Goal: Information Seeking & Learning: Find specific fact

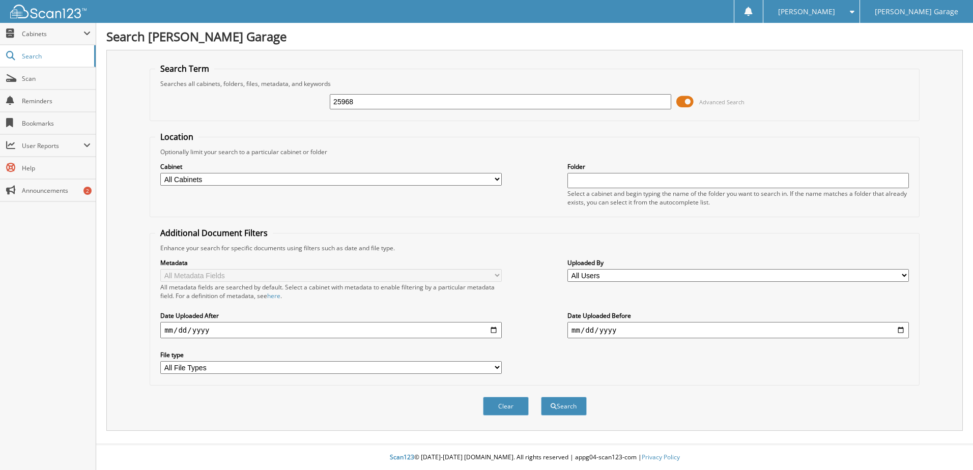
type input "25968"
click at [190, 181] on select "All Cabinets ACCOUNTS RECEIVABLE BANK RECS – EGL CDN & US CHEQUES WRITTEN – EGL…" at bounding box center [330, 179] width 341 height 13
click at [160, 173] on select "All Cabinets ACCOUNTS RECEIVABLE BANK RECS – EGL CDN & US CHEQUES WRITTEN – EGL…" at bounding box center [330, 179] width 341 height 13
click at [277, 176] on select "All Cabinets ACCOUNTS RECEIVABLE BANK RECS – EGL CDN & US CHEQUES WRITTEN – EGL…" at bounding box center [330, 179] width 341 height 13
select select "2010"
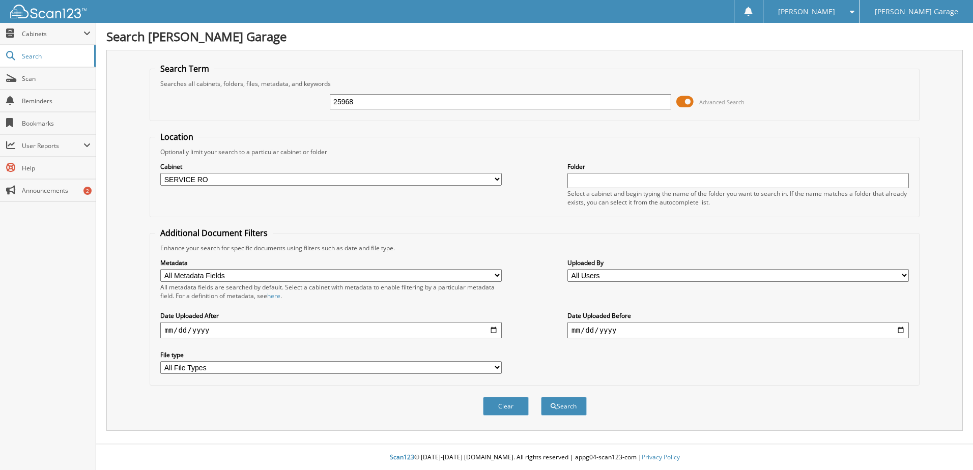
click at [160, 173] on select "All Cabinets ACCOUNTS RECEIVABLE BANK RECS – EGL CDN & US CHEQUES WRITTEN – EGL…" at bounding box center [330, 179] width 341 height 13
drag, startPoint x: 361, startPoint y: 103, endPoint x: 279, endPoint y: 99, distance: 81.5
click at [281, 99] on div "25968 Advanced Search" at bounding box center [534, 101] width 759 height 27
type input "422372"
click at [541, 397] on button "Search" at bounding box center [564, 406] width 46 height 19
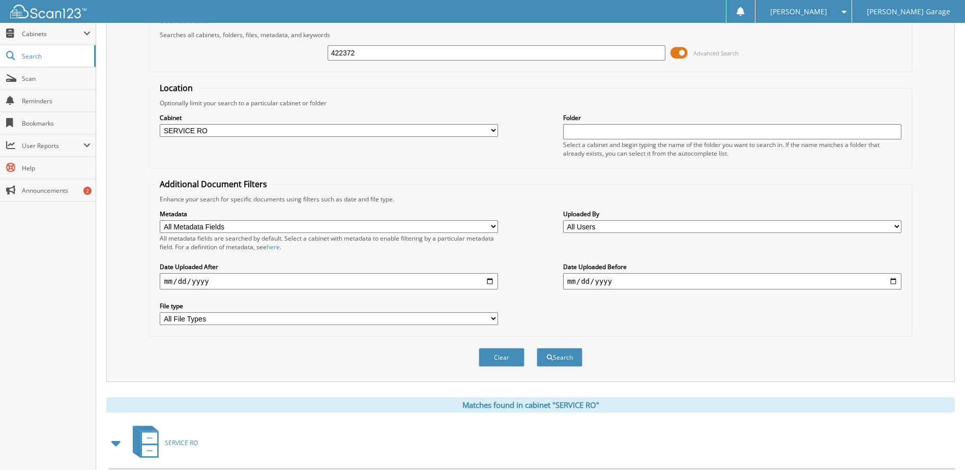
scroll to position [102, 0]
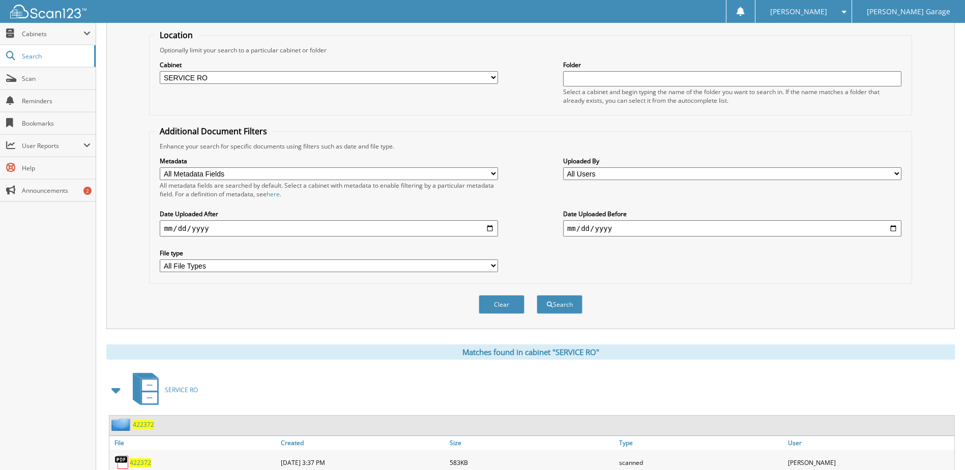
click at [323, 367] on div "Matches found in cabinet "SERVICE RO" SERVICE RO 422372 File Size" at bounding box center [530, 430] width 849 height 170
click at [138, 461] on span "422372" at bounding box center [140, 463] width 21 height 9
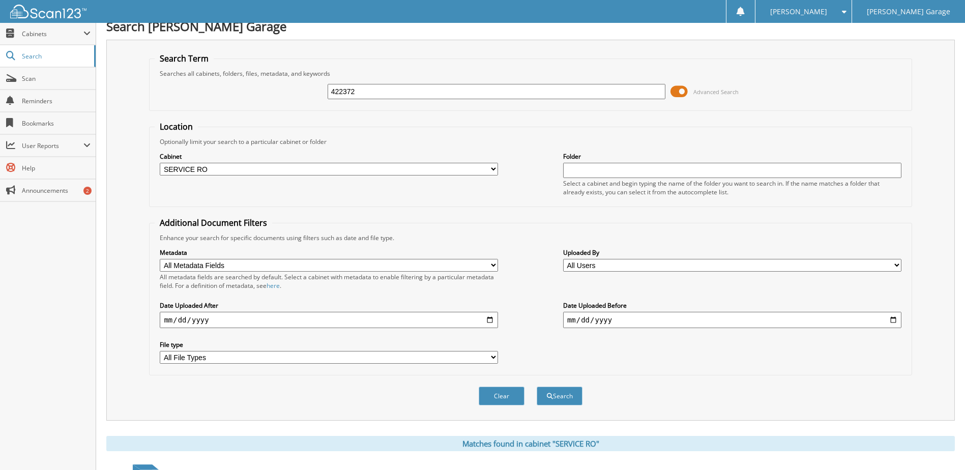
scroll to position [0, 0]
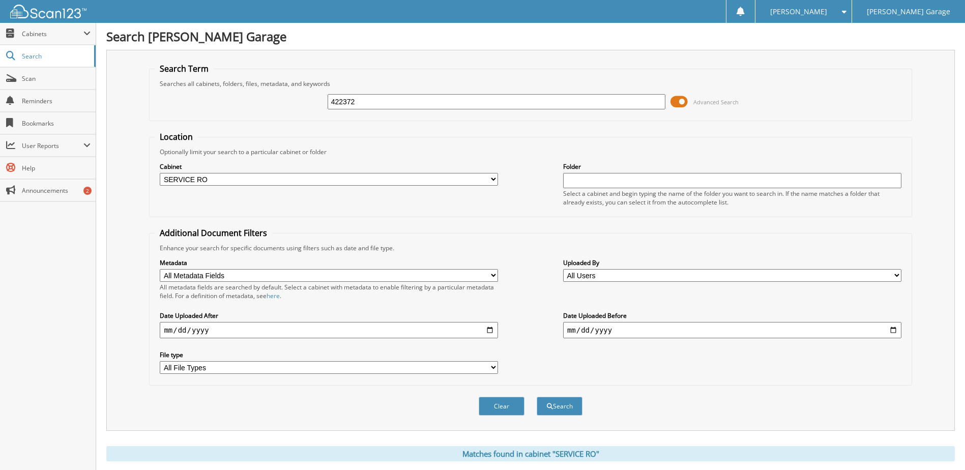
drag, startPoint x: 366, startPoint y: 99, endPoint x: 260, endPoint y: 88, distance: 106.5
click at [266, 90] on div "422372 Advanced Search" at bounding box center [531, 101] width 752 height 27
type input "423512"
click at [537, 397] on button "Search" at bounding box center [560, 406] width 46 height 19
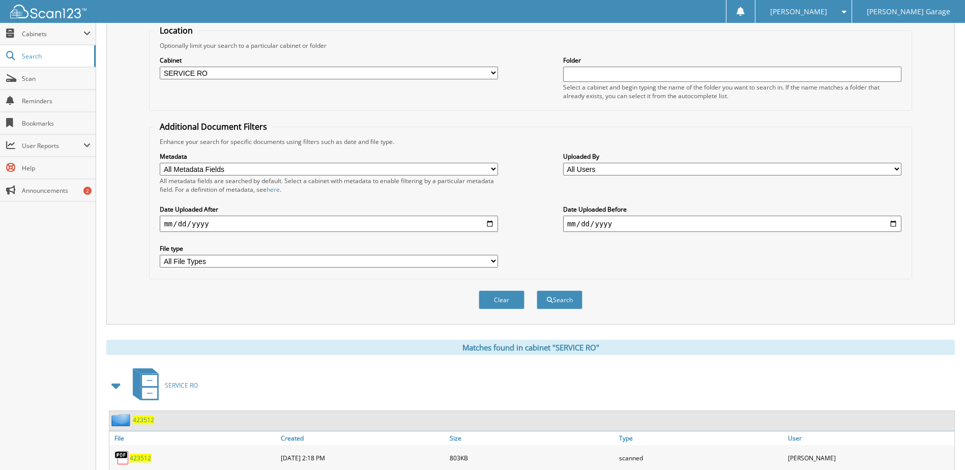
scroll to position [204, 0]
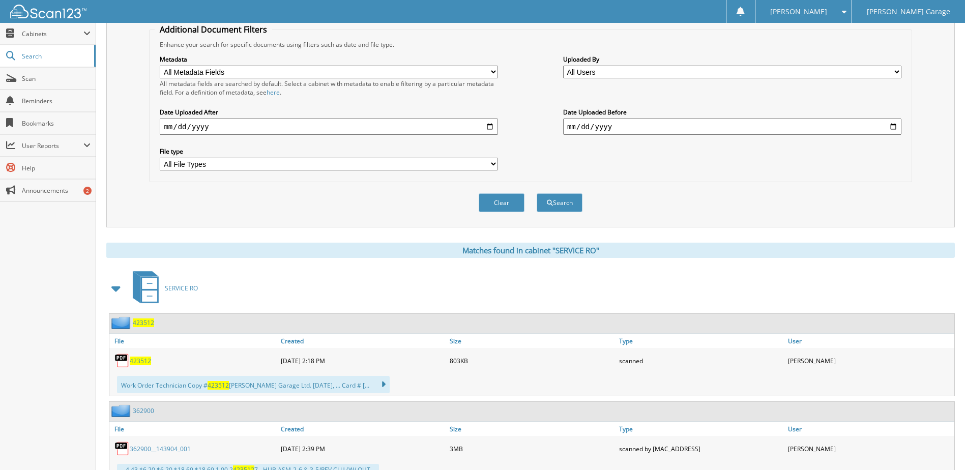
click at [137, 358] on span "423512" at bounding box center [140, 361] width 21 height 9
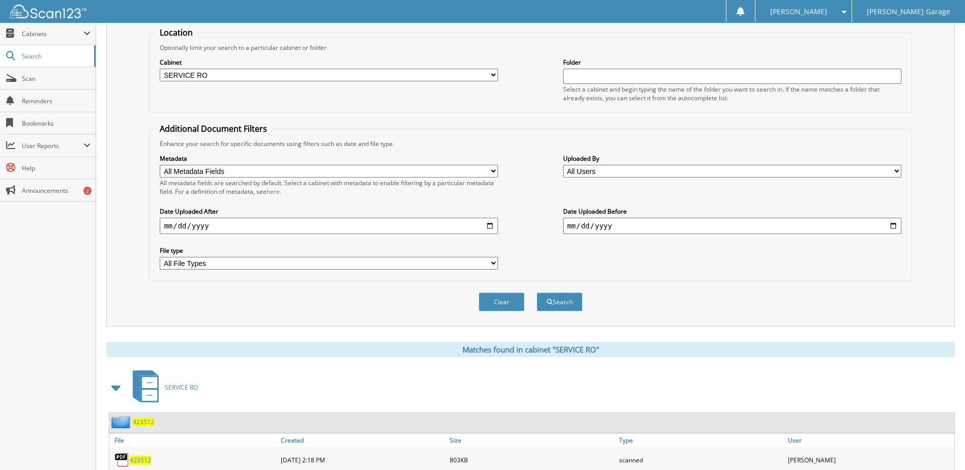
scroll to position [0, 0]
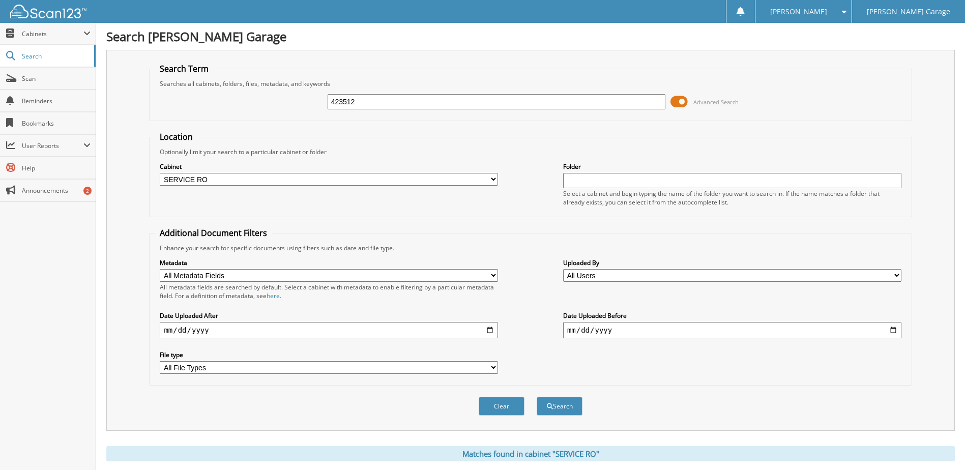
drag, startPoint x: 364, startPoint y: 102, endPoint x: 308, endPoint y: 95, distance: 56.9
click at [308, 93] on div "423512 Advanced Search" at bounding box center [531, 101] width 752 height 27
type input "1600185401"
click at [402, 173] on select "All Cabinets ACCOUNTS RECEIVABLE BANK RECS – EGL CDN & US CHEQUES WRITTEN – EGL…" at bounding box center [329, 179] width 338 height 13
select select
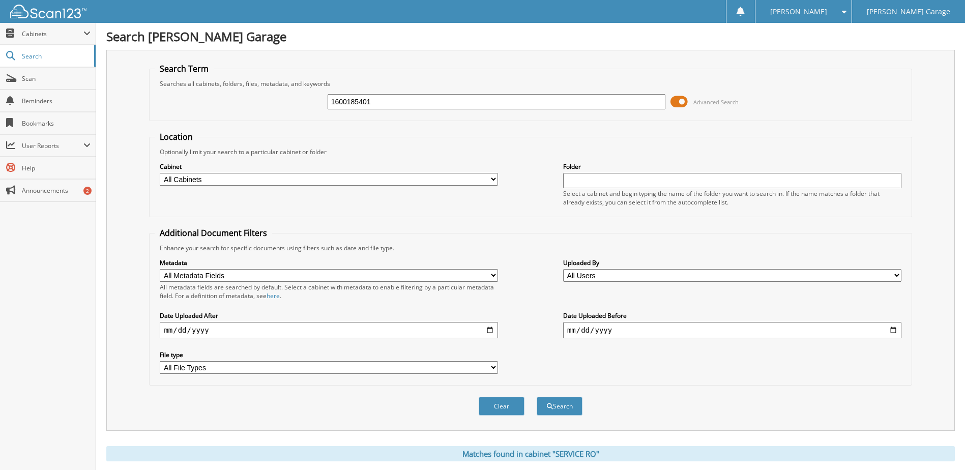
click at [160, 173] on select "All Cabinets ACCOUNTS RECEIVABLE BANK RECS – EGL CDN & US CHEQUES WRITTEN – EGL…" at bounding box center [329, 179] width 338 height 13
click at [554, 410] on button "Search" at bounding box center [560, 406] width 46 height 19
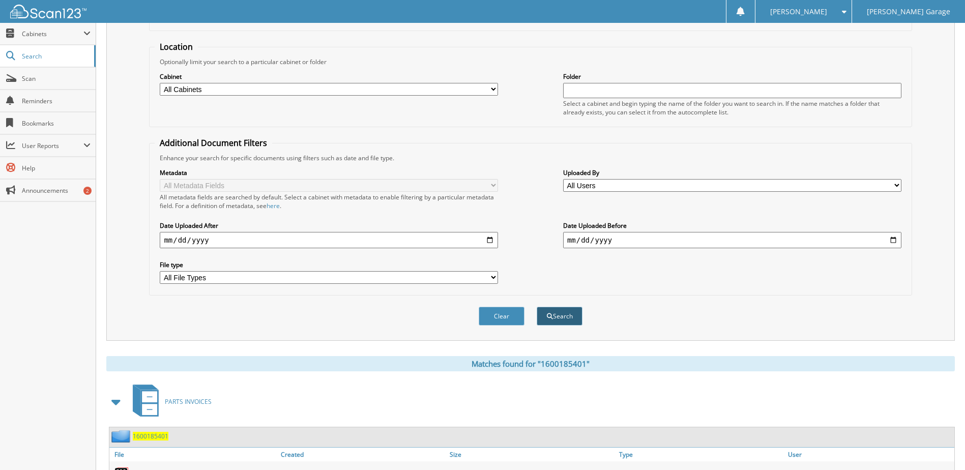
scroll to position [172, 0]
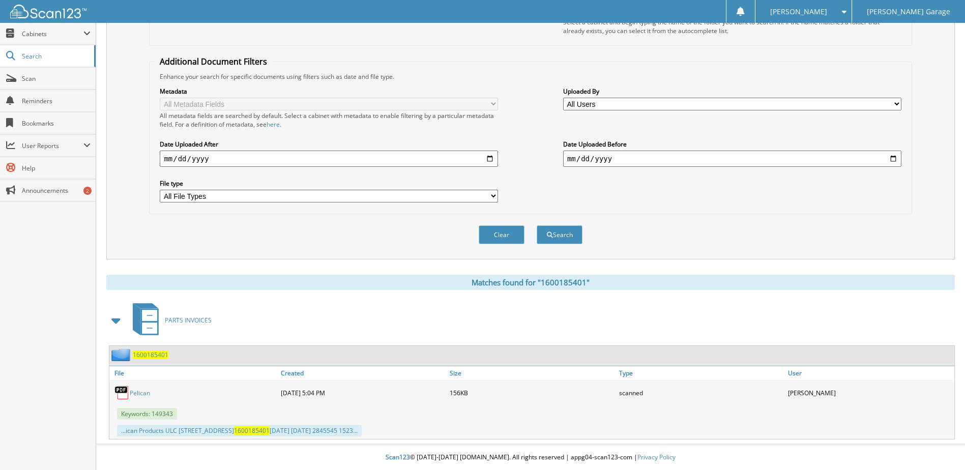
click at [144, 391] on link "Pelican" at bounding box center [140, 393] width 20 height 9
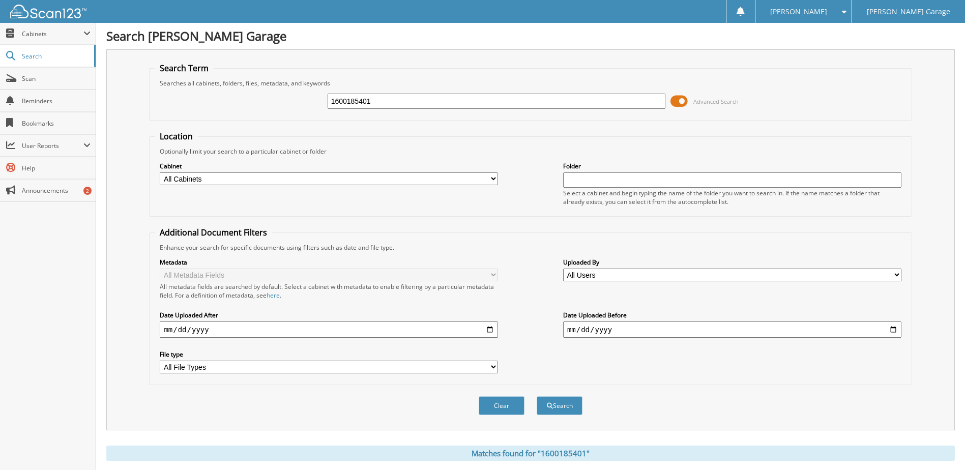
scroll to position [0, 0]
drag, startPoint x: 298, startPoint y: 105, endPoint x: 248, endPoint y: 116, distance: 51.0
click at [250, 114] on div "1600185401 Advanced Search" at bounding box center [531, 101] width 752 height 27
type input "115I040530"
click at [537, 397] on button "Search" at bounding box center [560, 406] width 46 height 19
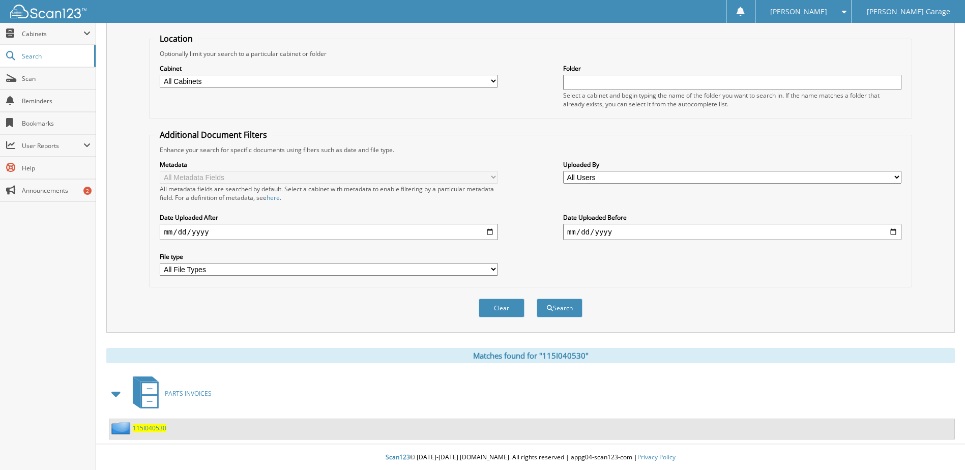
click at [134, 432] on span "115I040530" at bounding box center [150, 428] width 34 height 9
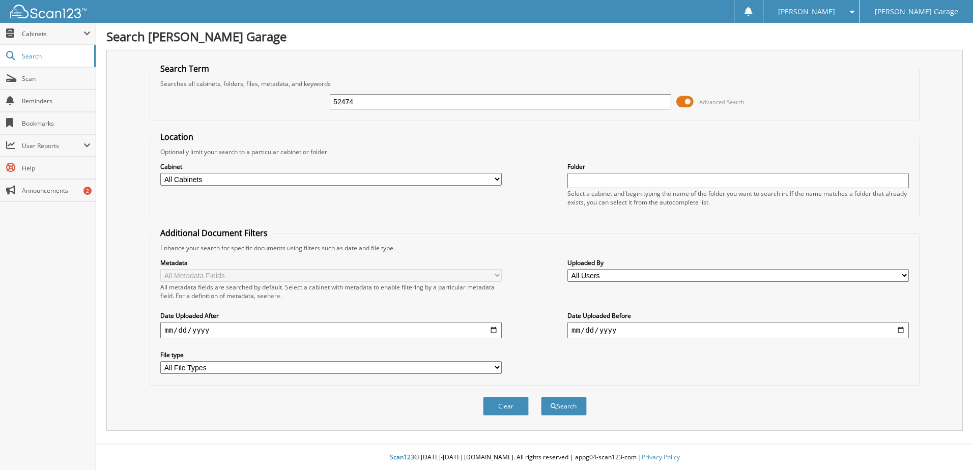
type input "52474"
click at [541, 397] on button "Search" at bounding box center [564, 406] width 46 height 19
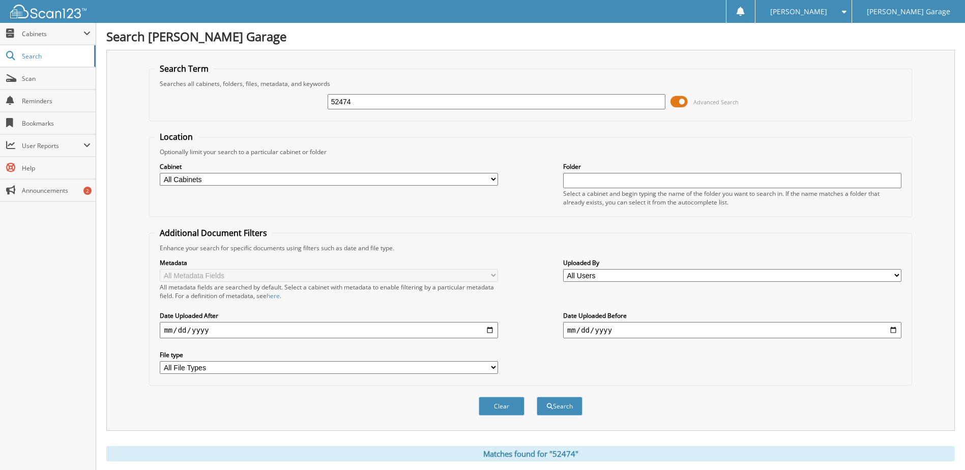
click at [192, 332] on input "date" at bounding box center [329, 330] width 338 height 16
click at [492, 332] on input "date" at bounding box center [329, 330] width 338 height 16
type input "2025-08-18"
click at [589, 403] on div "Clear Search" at bounding box center [530, 406] width 763 height 41
click at [557, 404] on button "Search" at bounding box center [560, 406] width 46 height 19
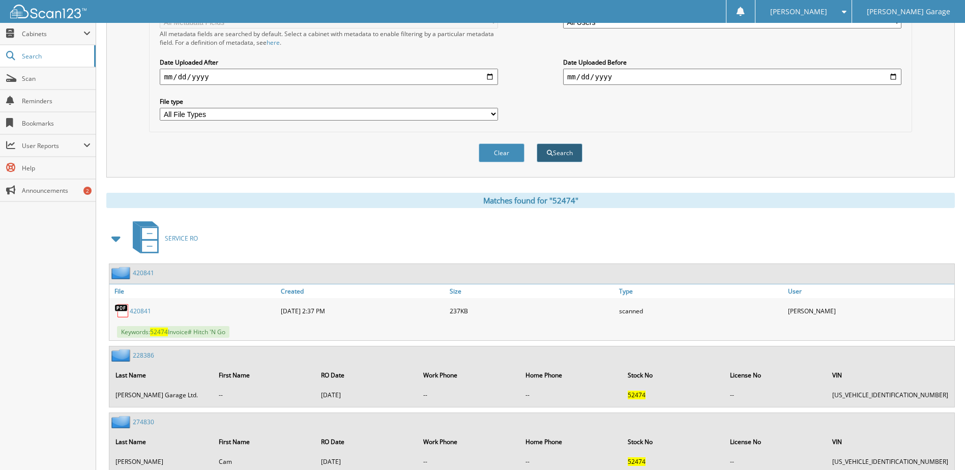
scroll to position [254, 0]
click at [116, 238] on span at bounding box center [116, 237] width 14 height 18
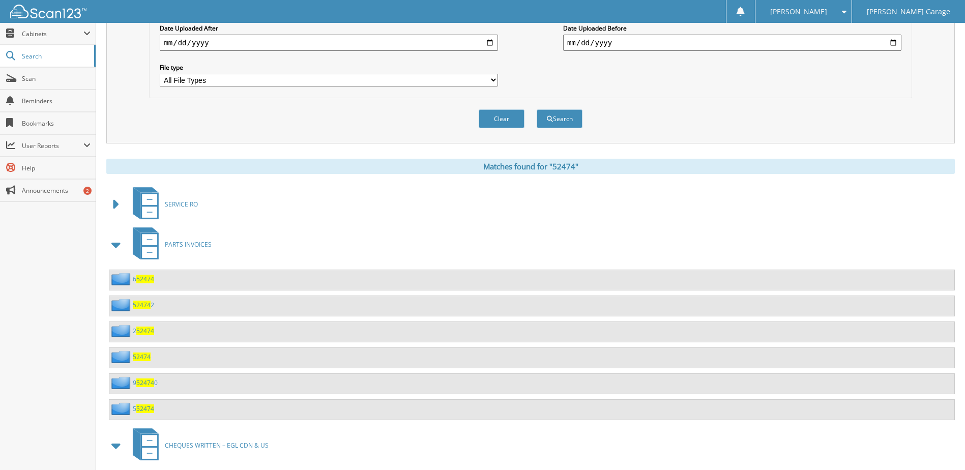
scroll to position [305, 0]
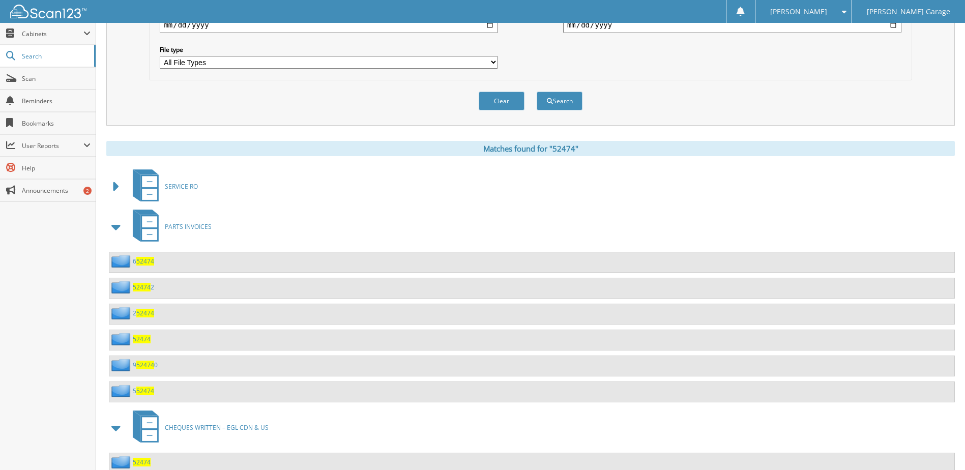
click at [136, 336] on span "52474" at bounding box center [142, 339] width 18 height 9
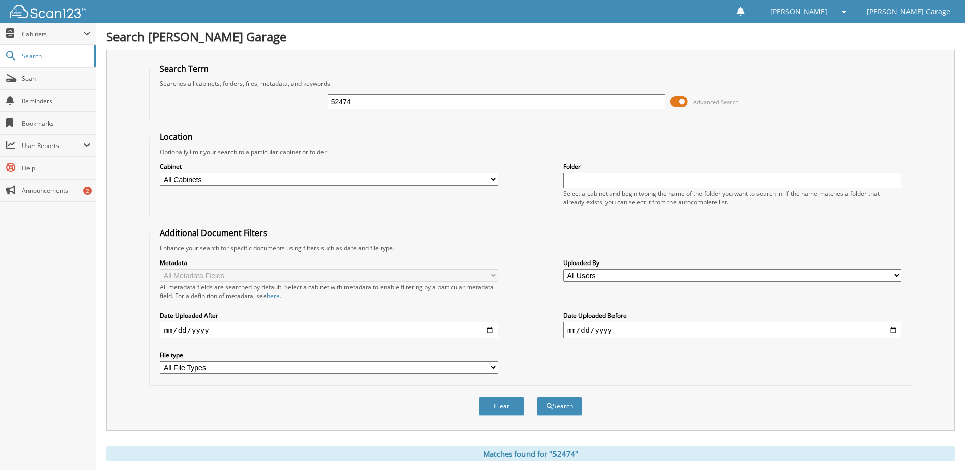
drag, startPoint x: 382, startPoint y: 102, endPoint x: 213, endPoint y: 100, distance: 169.5
click at [213, 100] on div "52474 Advanced Search" at bounding box center [531, 101] width 752 height 27
type input "420841"
click at [537, 397] on button "Search" at bounding box center [560, 406] width 46 height 19
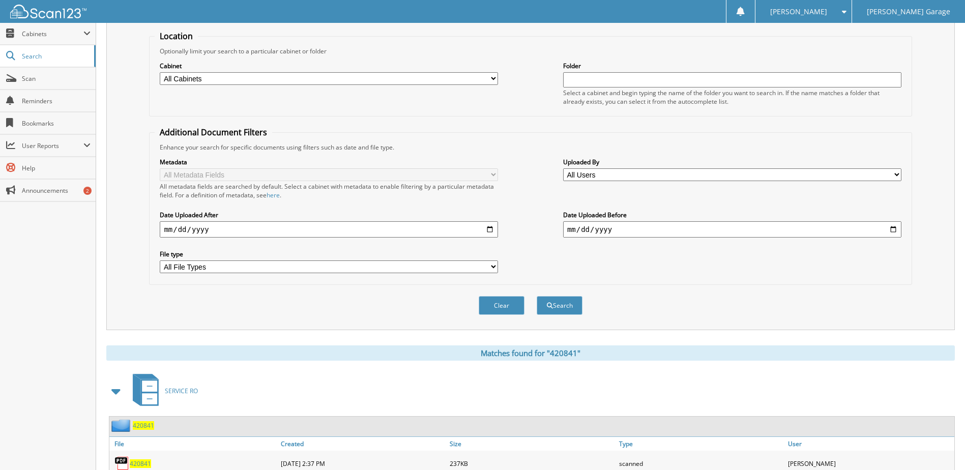
scroll to position [254, 0]
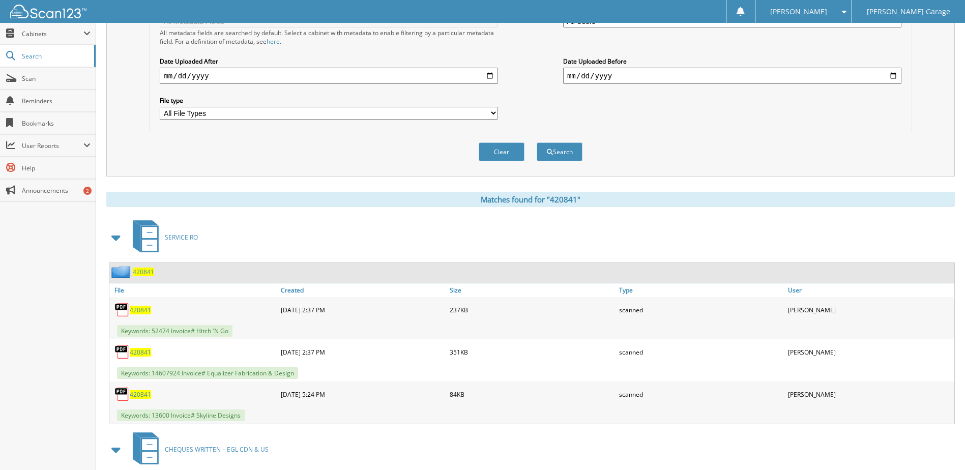
click at [140, 308] on span "420841" at bounding box center [140, 310] width 21 height 9
